Goal: Find contact information: Find contact information

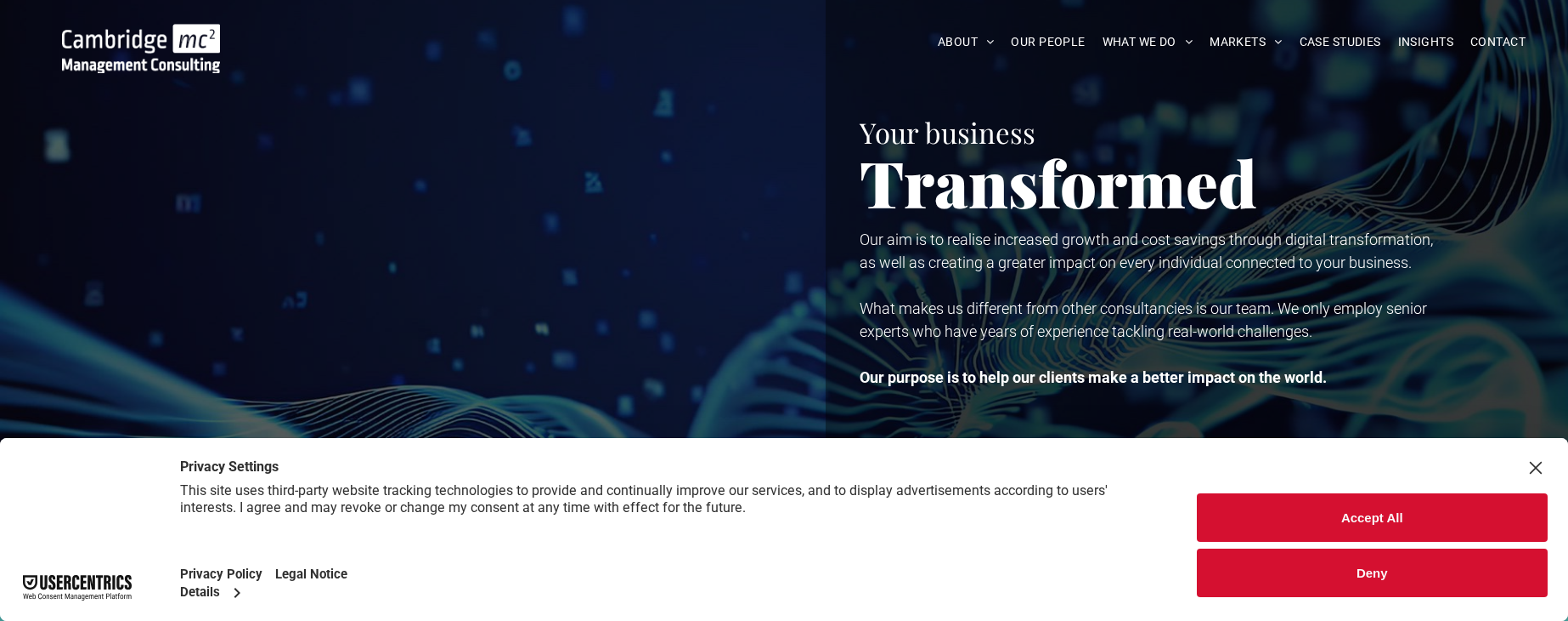
click at [1380, 509] on button "Accept All" at bounding box center [1373, 517] width 352 height 49
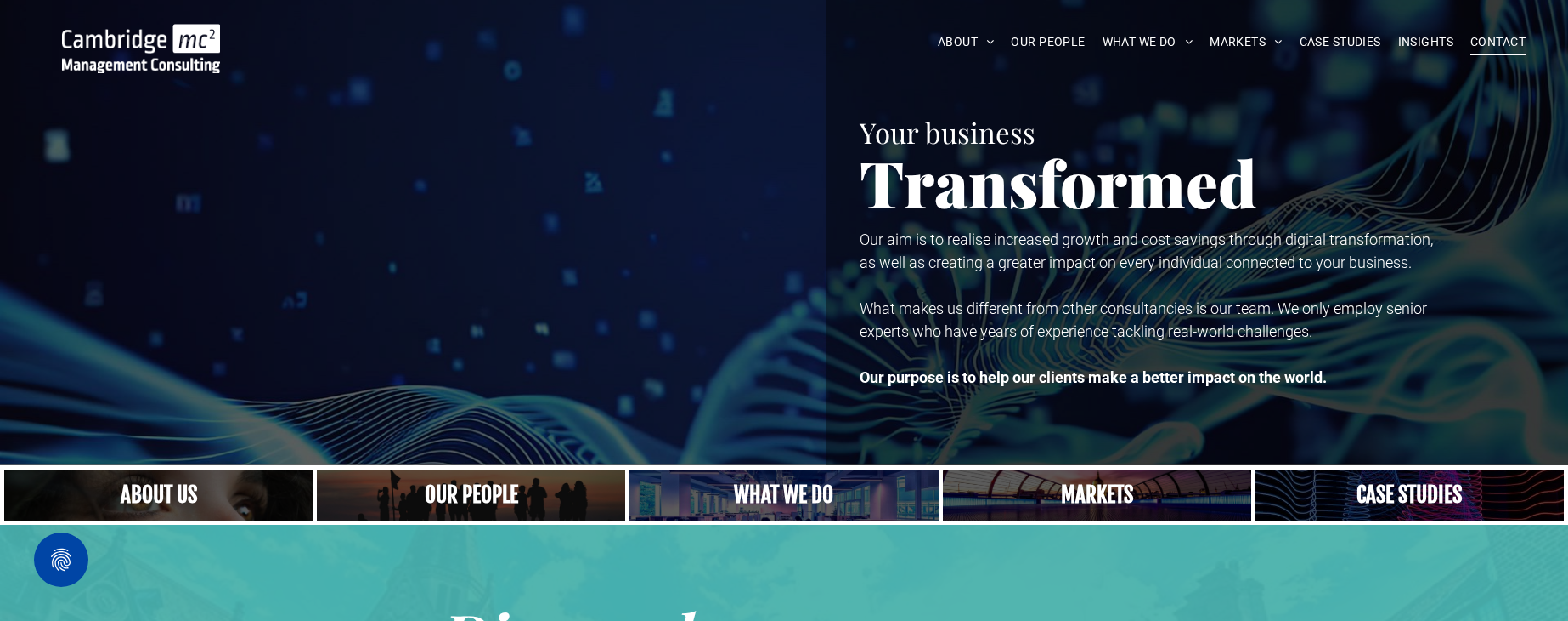
click at [1504, 43] on span "CONTACT" at bounding box center [1498, 43] width 55 height 27
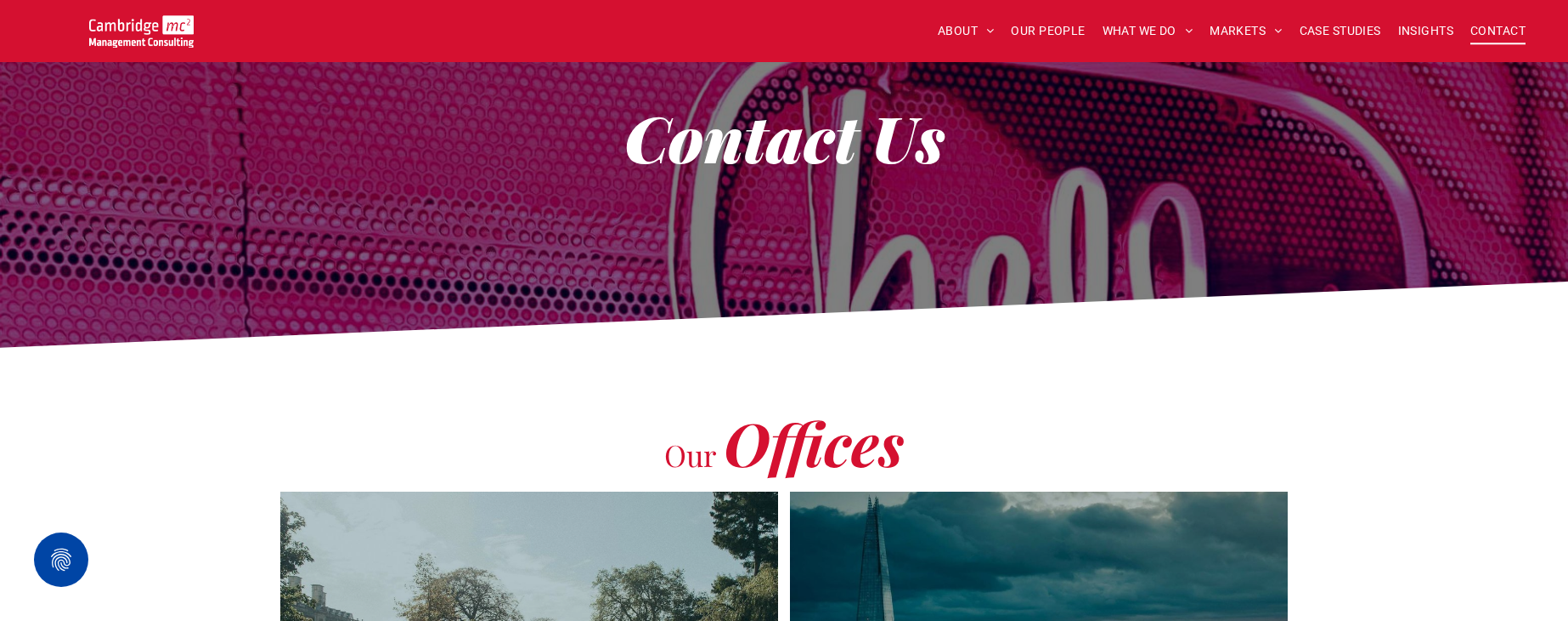
scroll to position [79, 0]
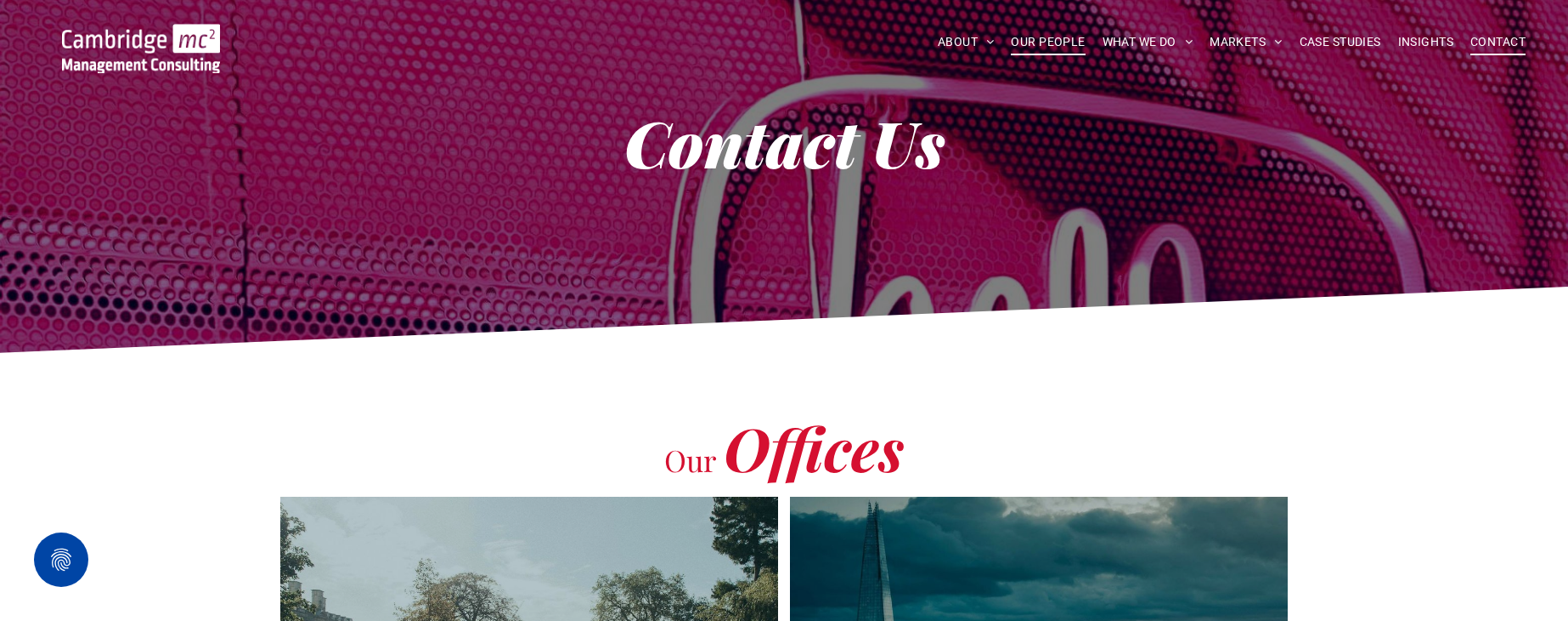
click at [1034, 38] on span "OUR PEOPLE" at bounding box center [1048, 43] width 74 height 27
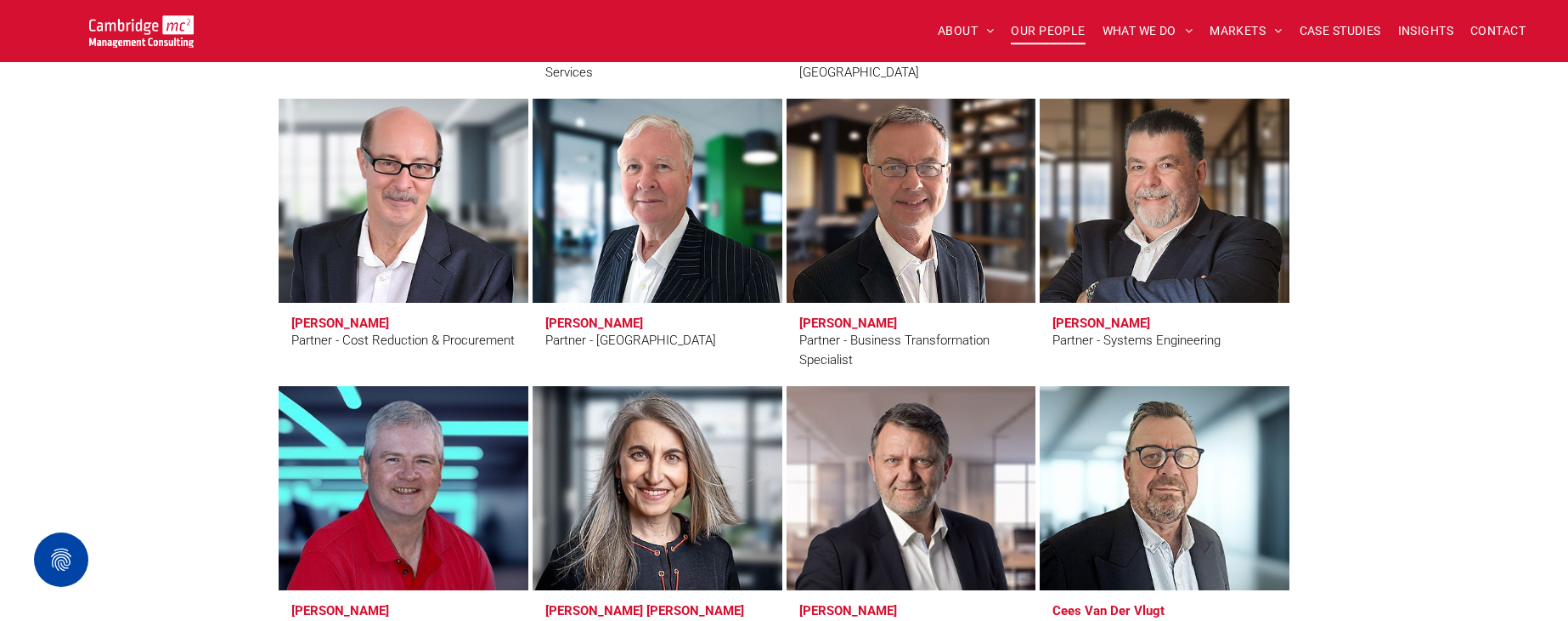
scroll to position [4175, 0]
